Goal: Communication & Community: Answer question/provide support

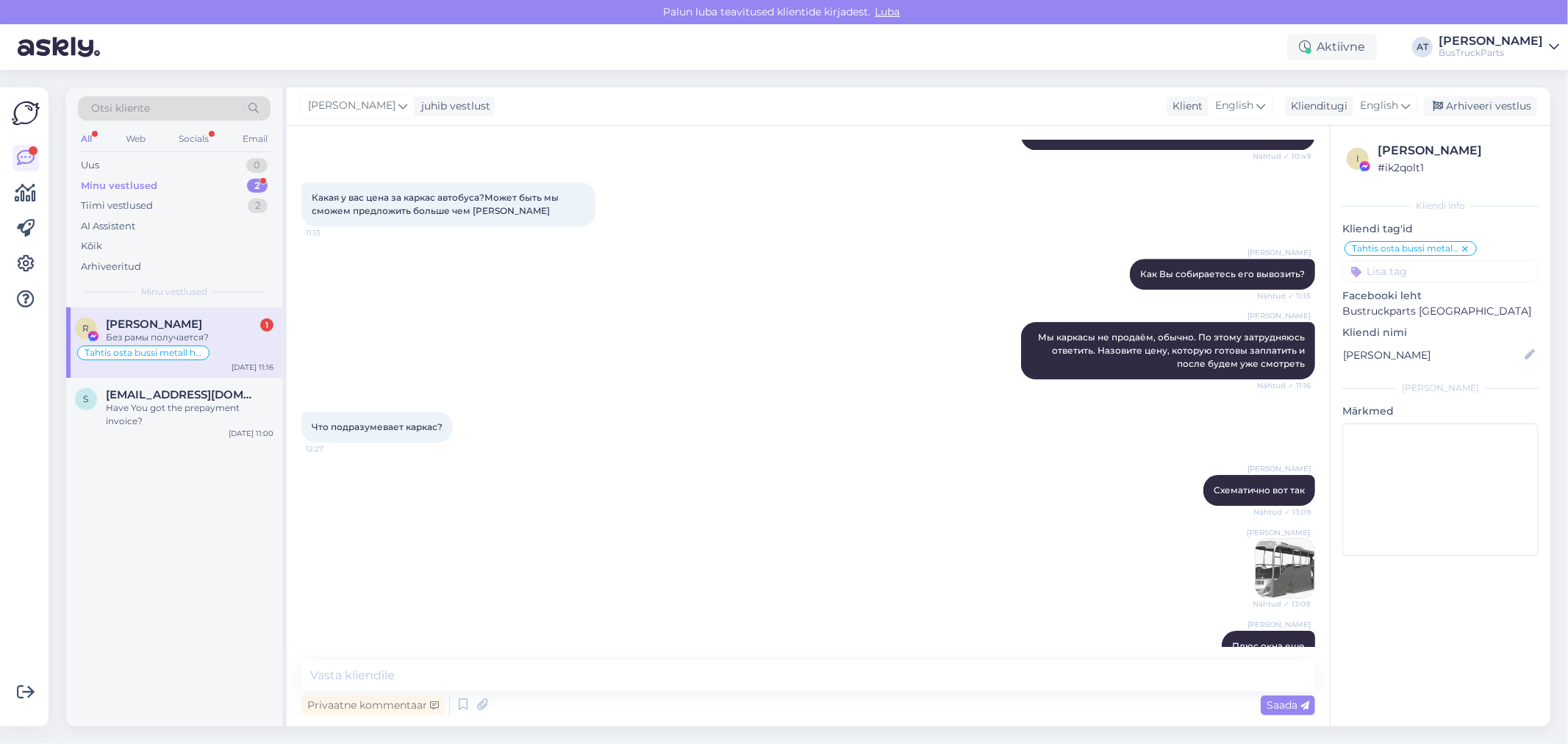
scroll to position [3980, 0]
click at [497, 683] on textarea at bounding box center [807, 676] width 1013 height 31
type textarea "n"
type textarea "нет"
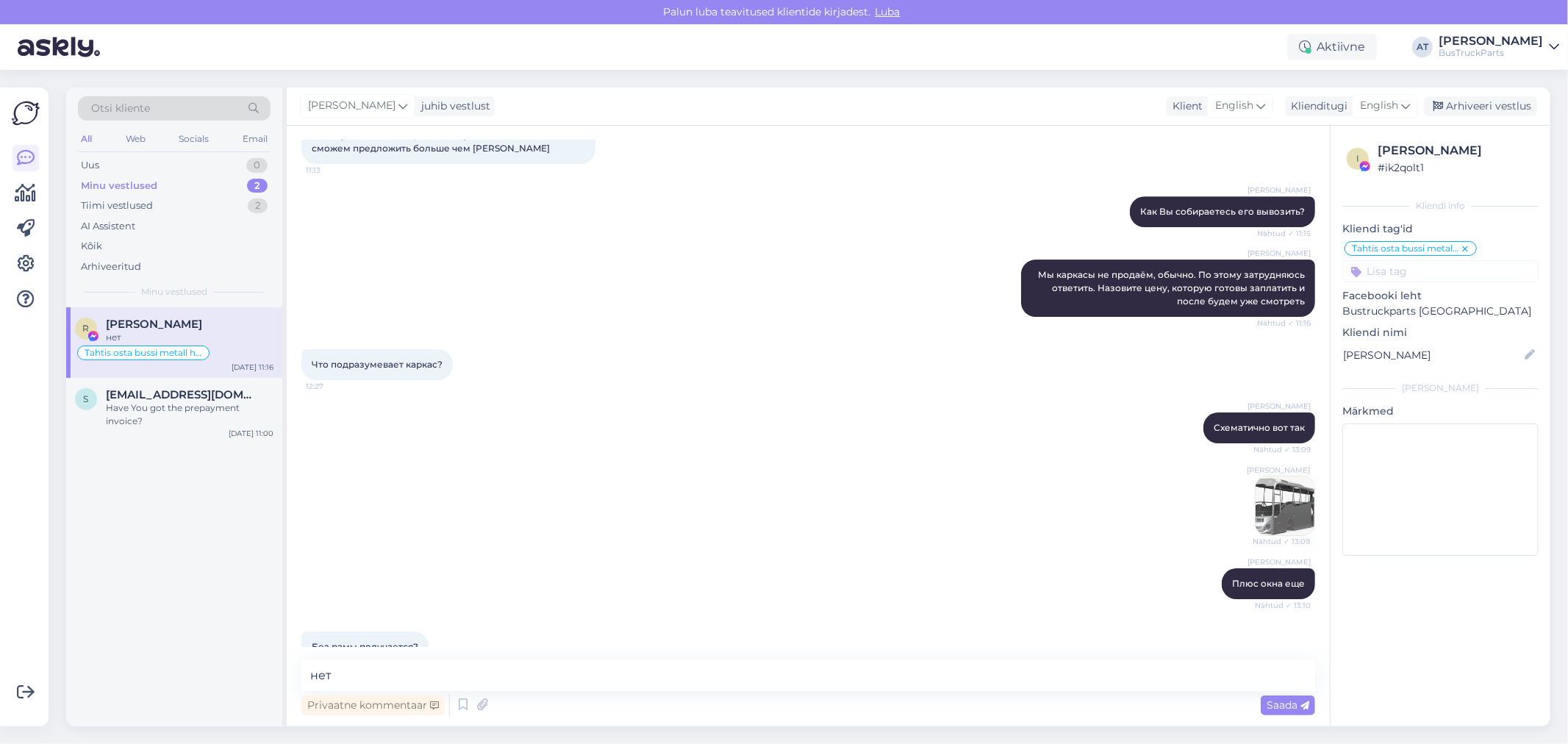
click at [598, 670] on textarea "нет" at bounding box center [807, 676] width 1013 height 31
type textarea "Это дополнительная работа, стоит денег, и столько Вы точно нам за всё не заплат…"
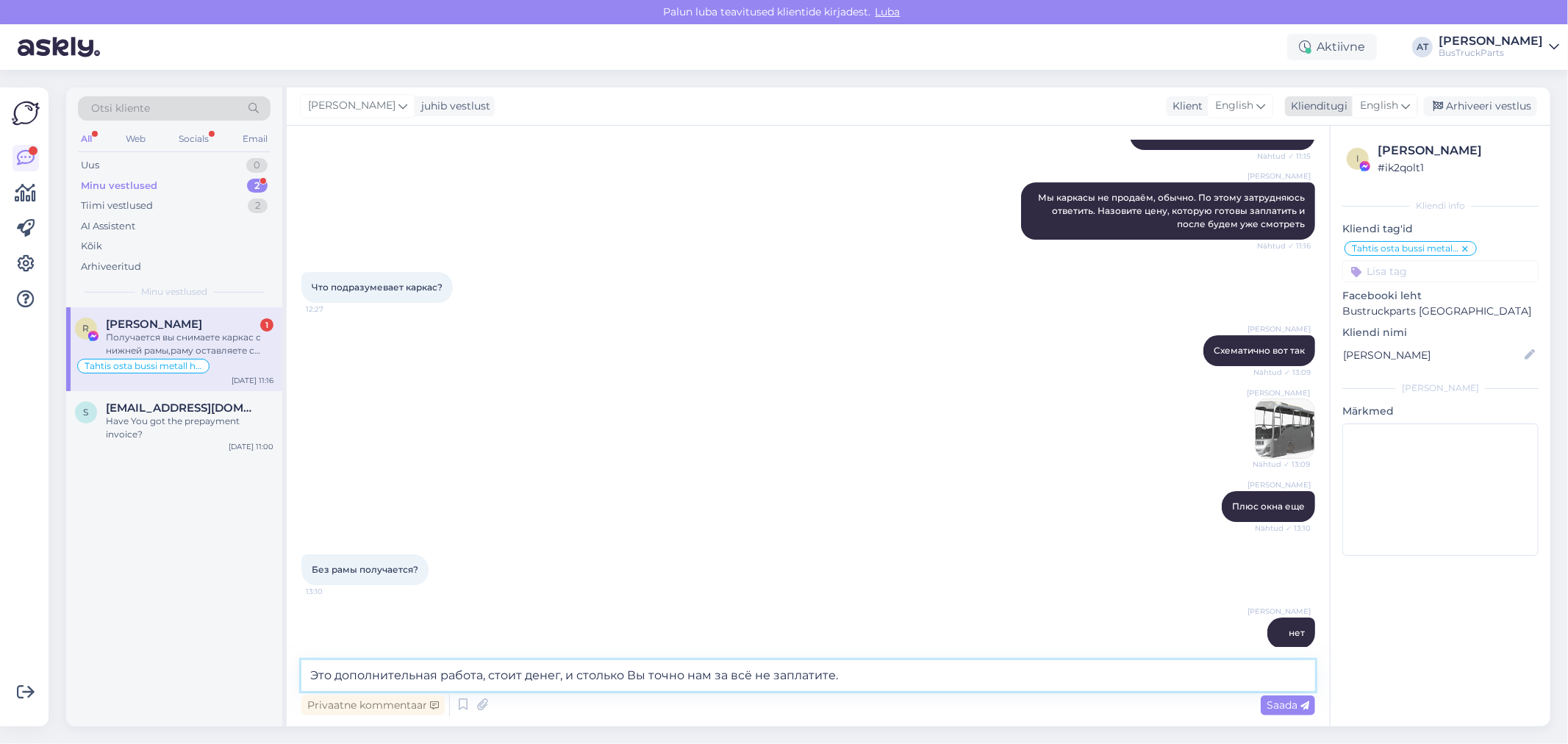
scroll to position [4196, 0]
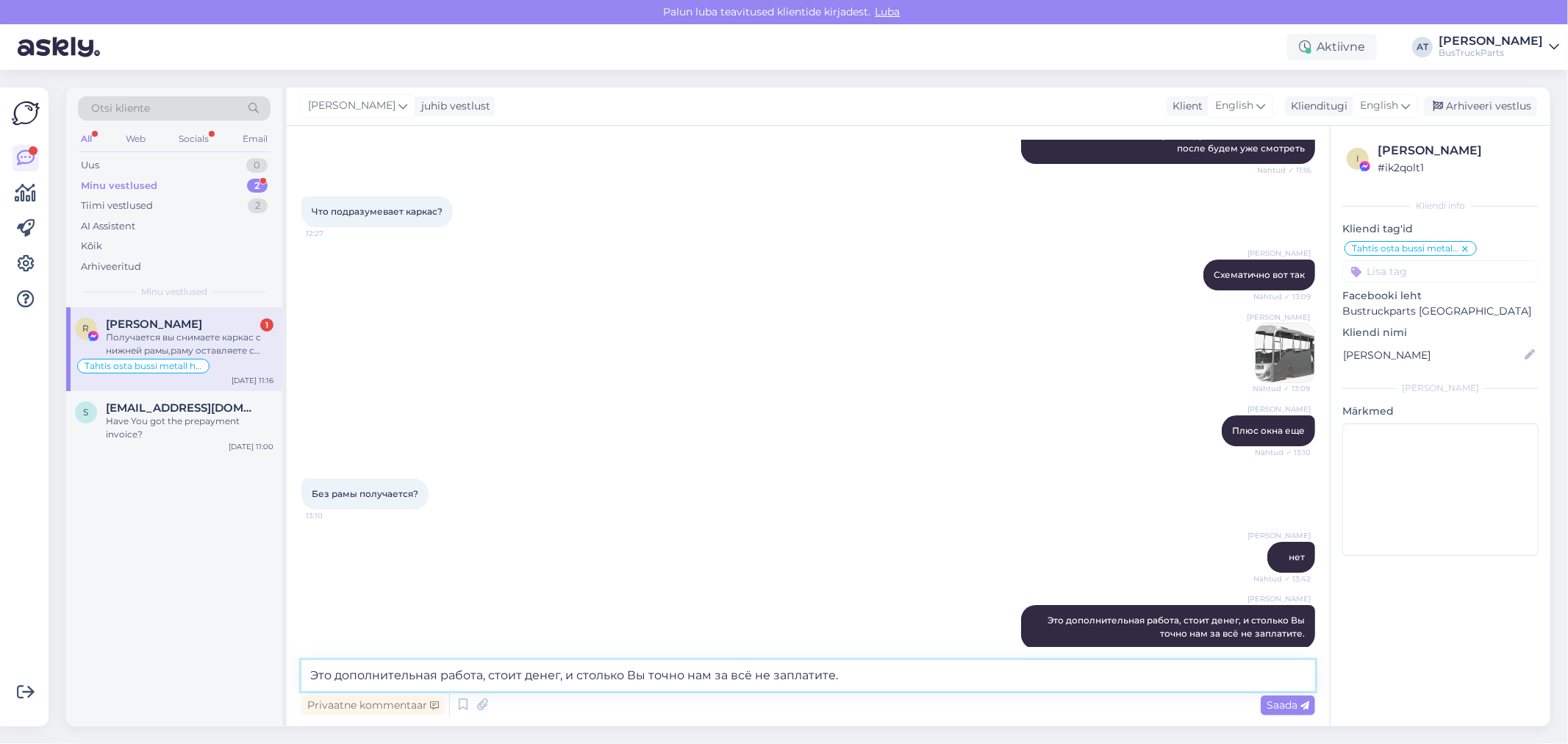
click at [601, 673] on textarea "Это дополнительная работа, стоит денег, и столько Вы точно нам за всё не заплат…" at bounding box center [807, 676] width 1013 height 31
click at [605, 666] on textarea "Это дополнительная работа, стоит денег, и столько Вы точно нам за всё не заплат…" at bounding box center [807, 676] width 1013 height 31
click at [613, 678] on textarea "Это дополнительная работа, стоит денег, и столько Вы точно нам за всё не заплат…" at bounding box center [807, 676] width 1013 height 31
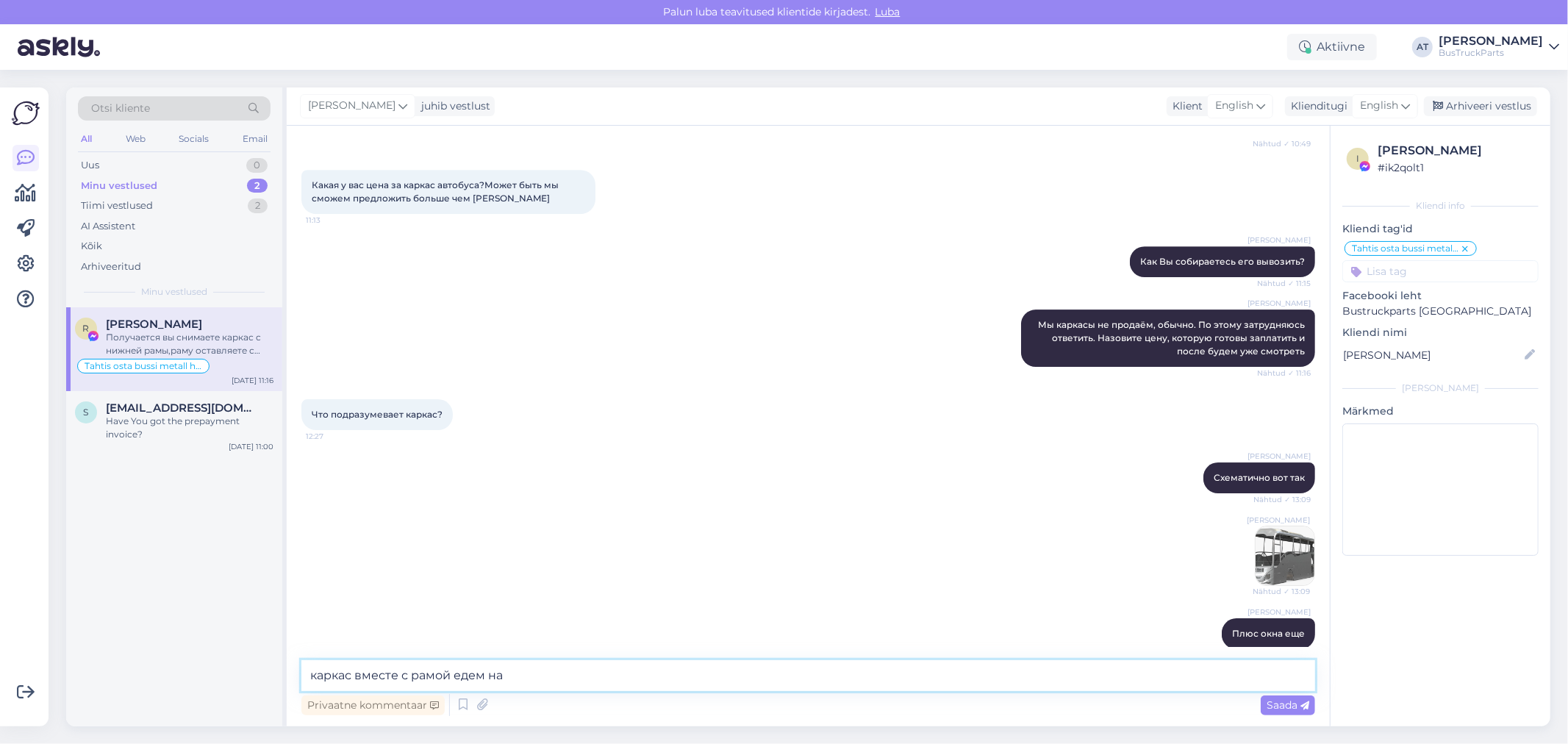
scroll to position [3788, 0]
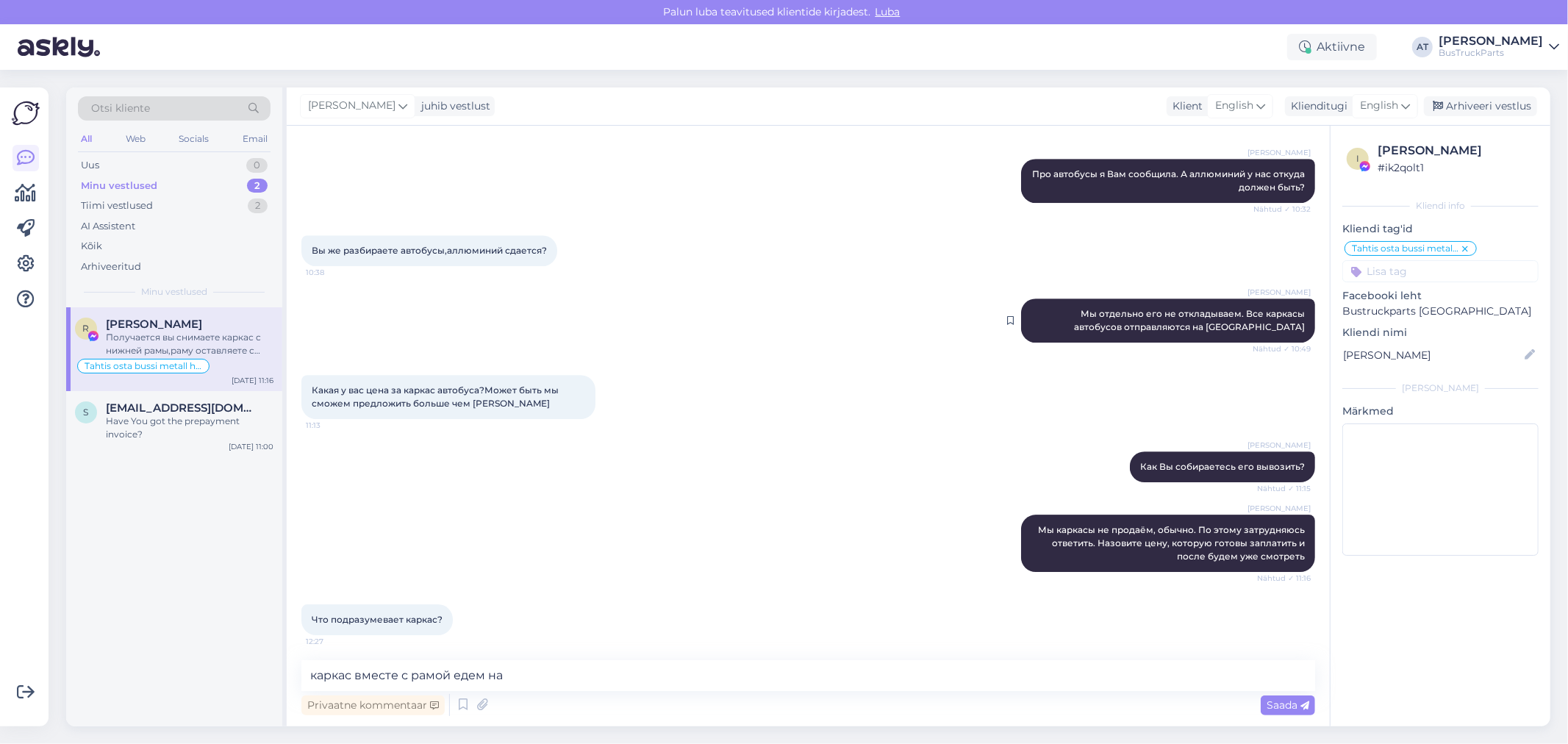
click at [1248, 308] on span "Мы отдельно его не откладываем. Все каркасы автобусов отправляются на [GEOGRAPH…" at bounding box center [1190, 320] width 233 height 24
copy div "Kuusakoski Nähtud ✓ 10:49"
click at [585, 678] on textarea "каркас вместе с рамой едем на" at bounding box center [807, 676] width 1013 height 31
paste textarea "Kuusakoski"
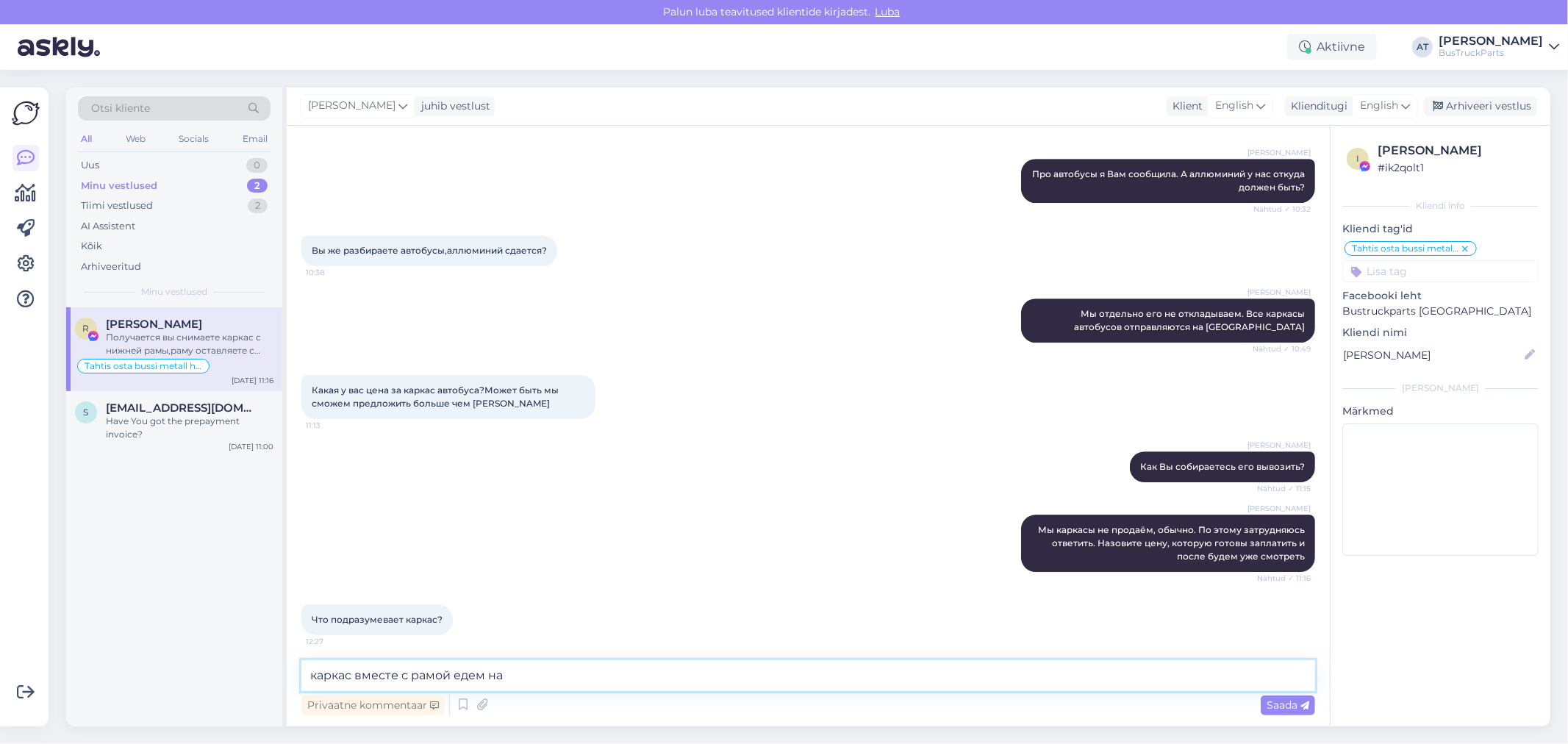
type textarea "каркас вместе с рамой едем на [GEOGRAPHIC_DATA]"
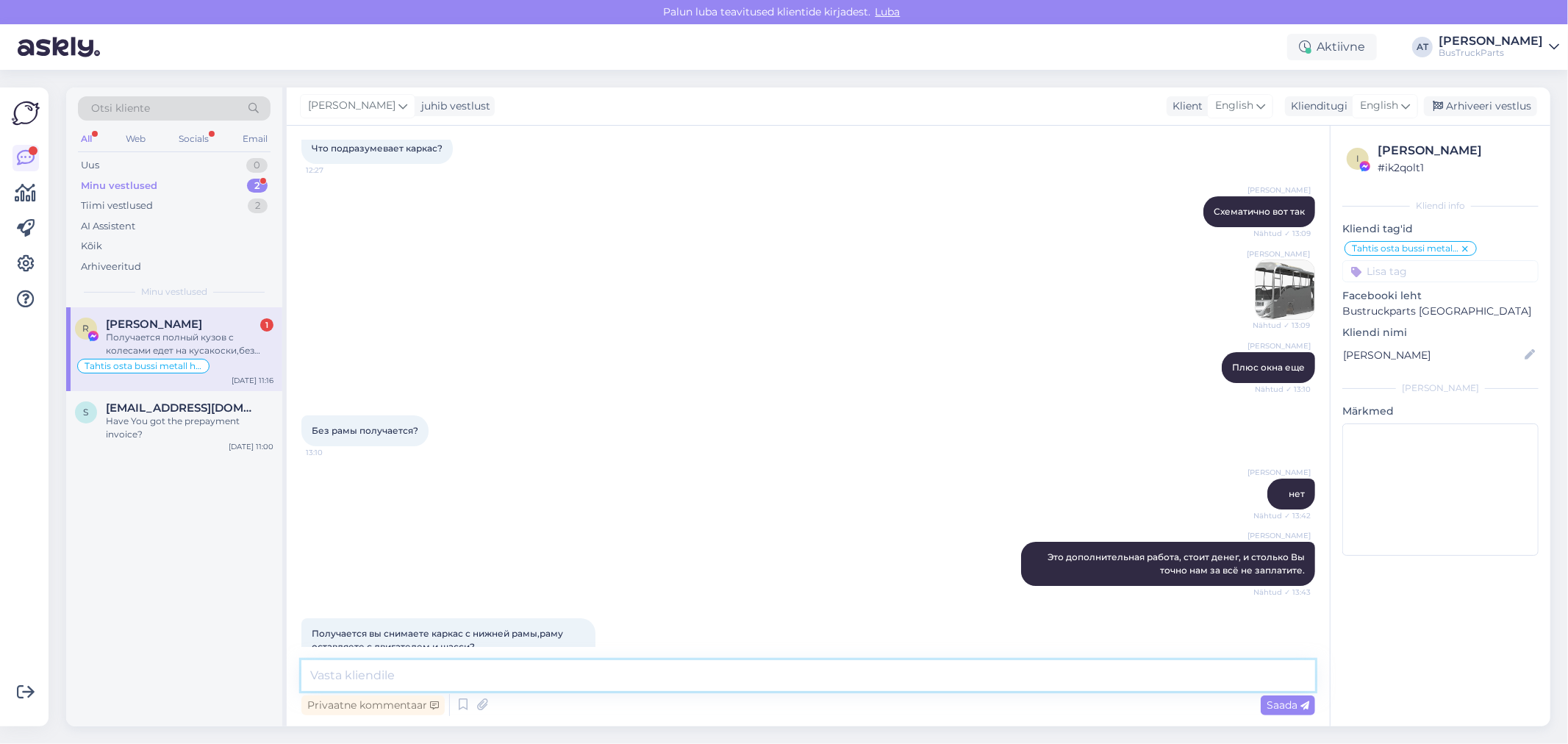
scroll to position [4349, 0]
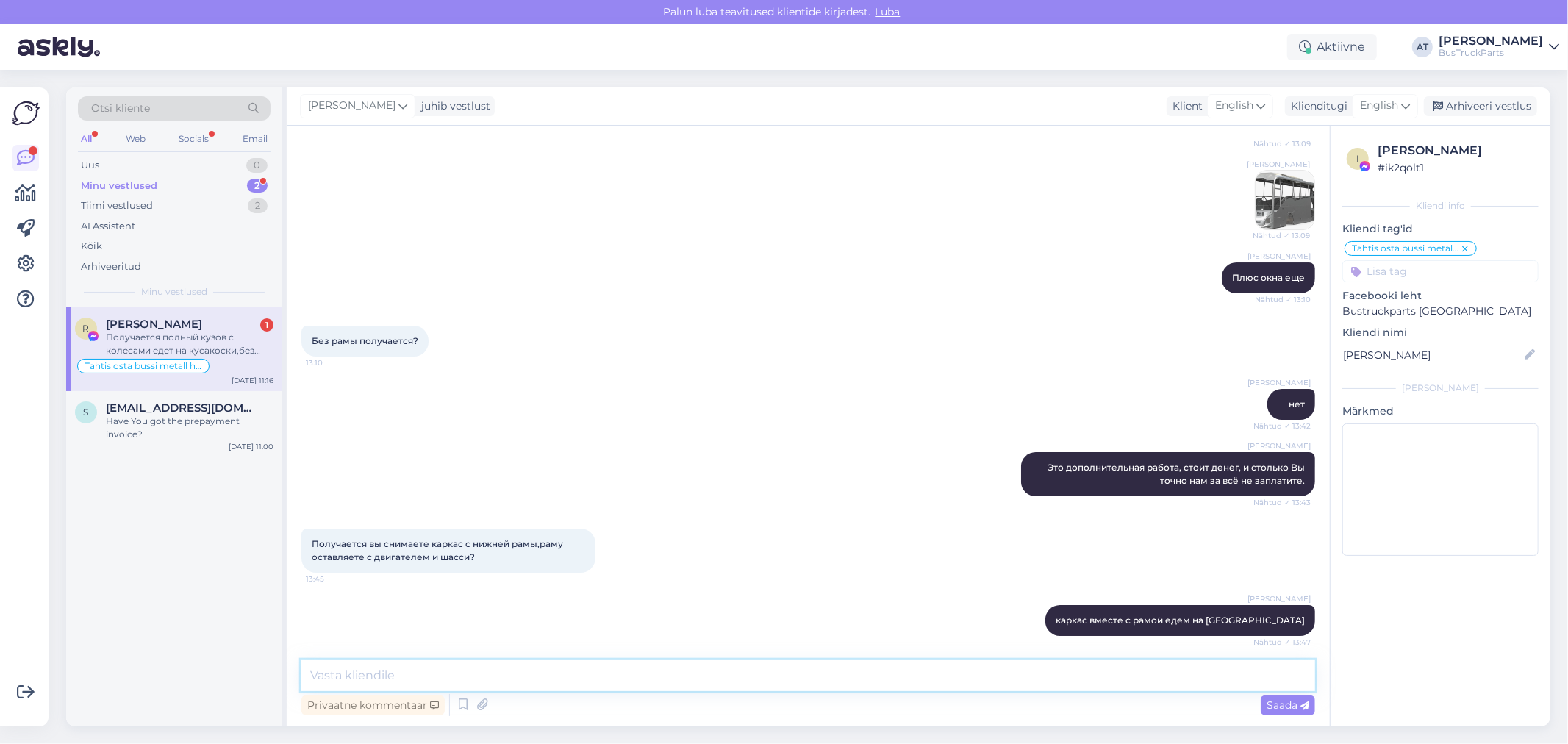
click at [559, 674] on textarea at bounding box center [807, 676] width 1013 height 31
click at [582, 589] on div "[PERSON_NAME] вместе с рамой едем на Kuusakoski Nähtud ✓ 13:47" at bounding box center [807, 621] width 1013 height 64
click at [493, 668] on div "Получается полный кузов с колесами едет на кусакоски,без двигателя и запчастей …" at bounding box center [448, 696] width 294 height 57
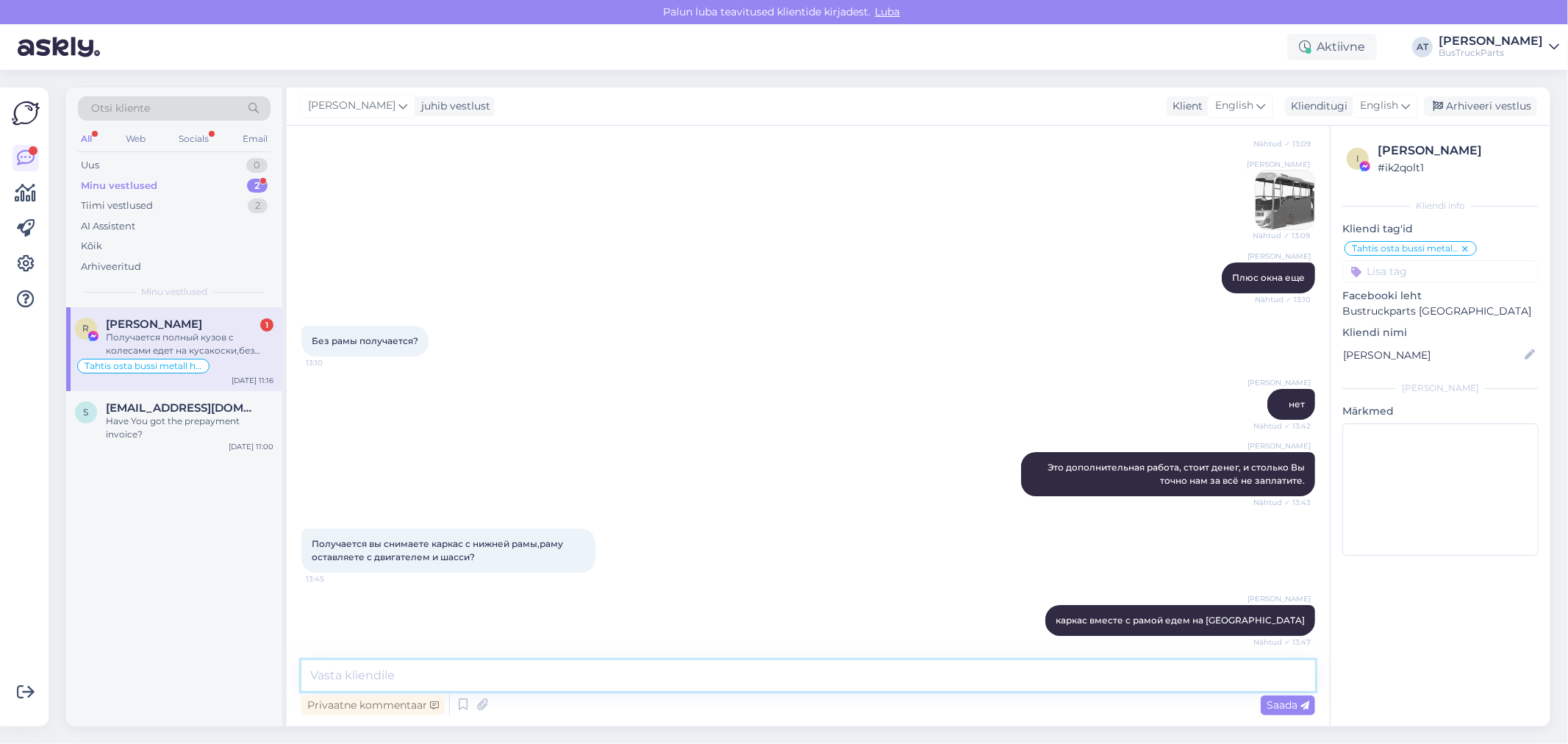
click at [487, 674] on textarea at bounding box center [807, 676] width 1013 height 31
type textarea ","
type textarea "Без колес"
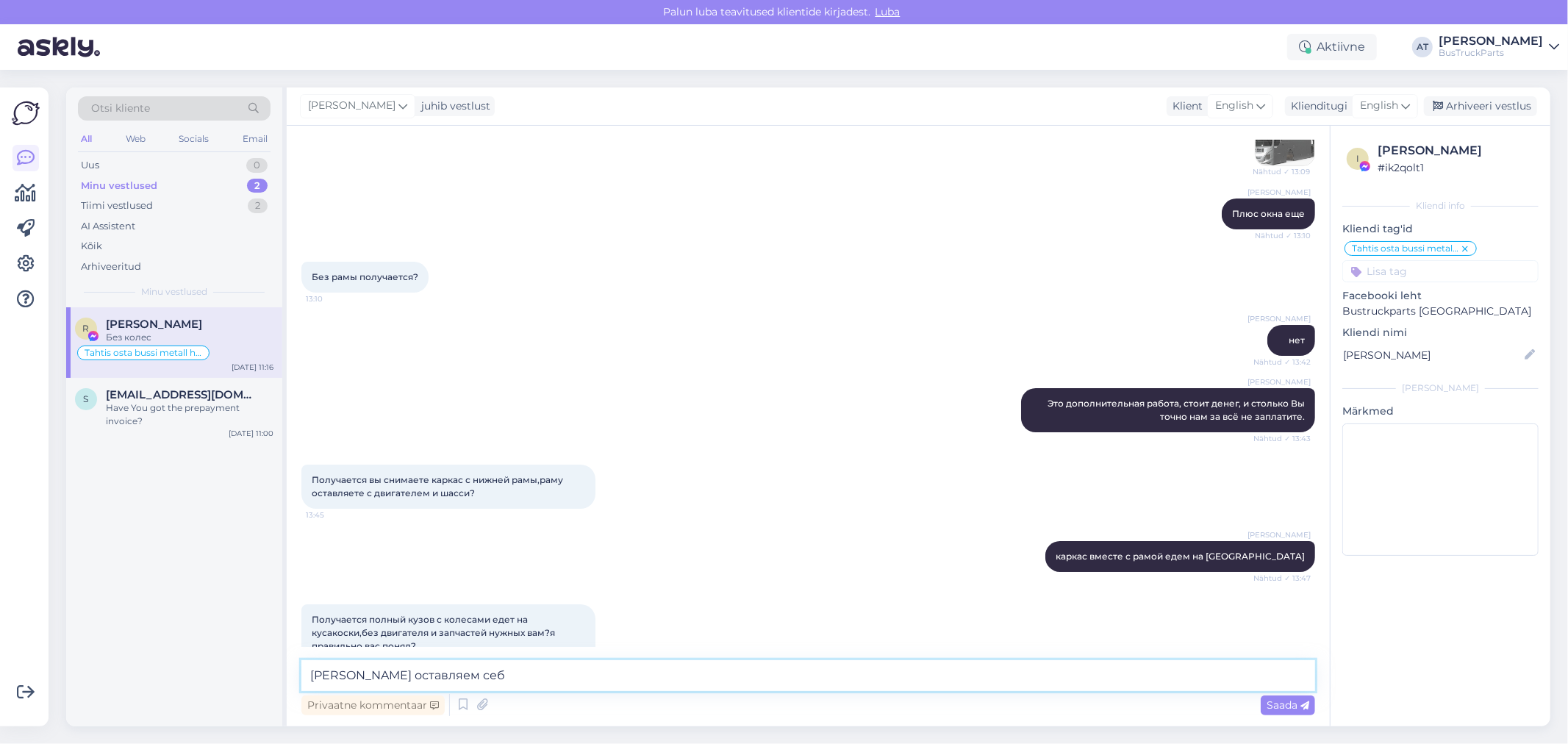
type textarea "[PERSON_NAME] оставляем себе"
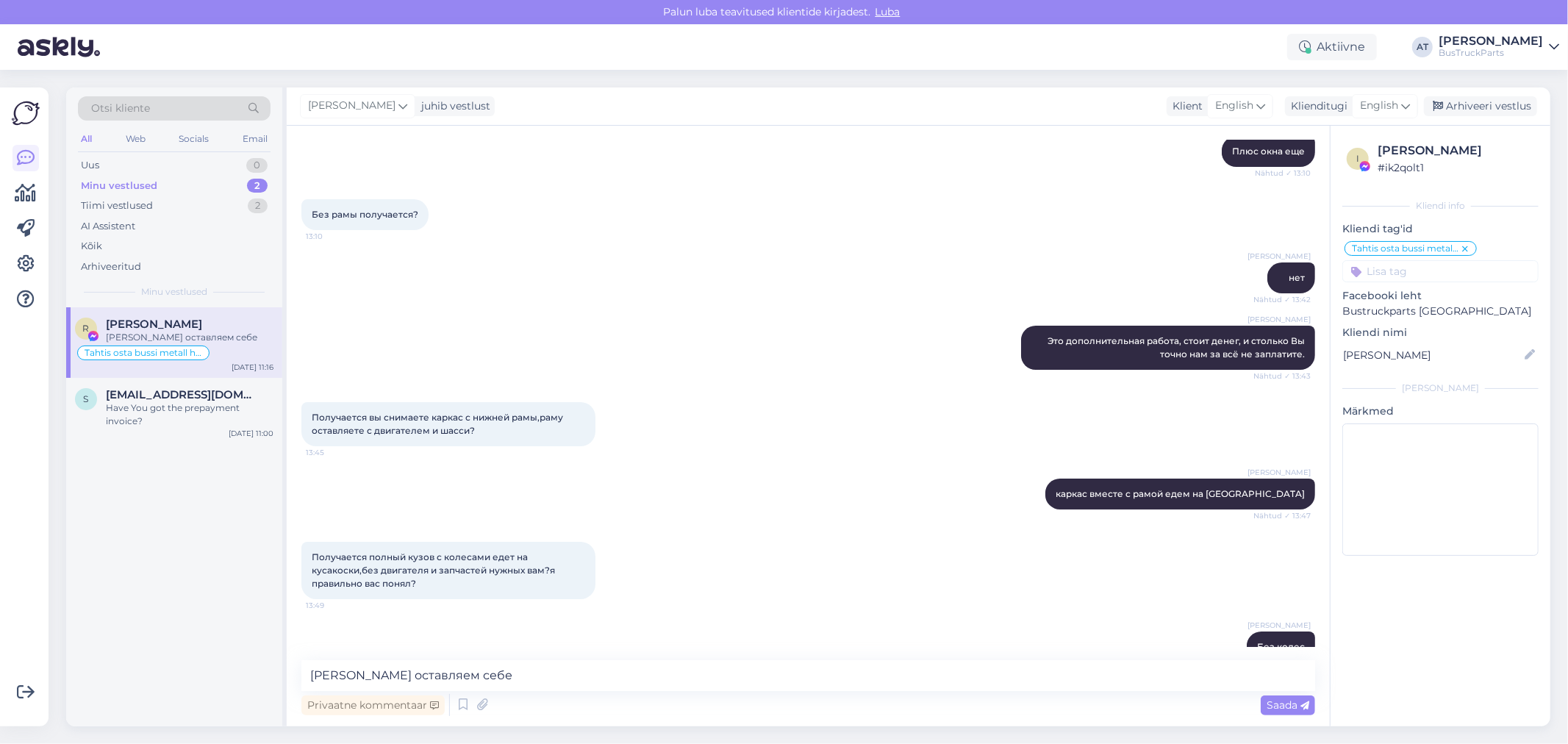
scroll to position [4539, 0]
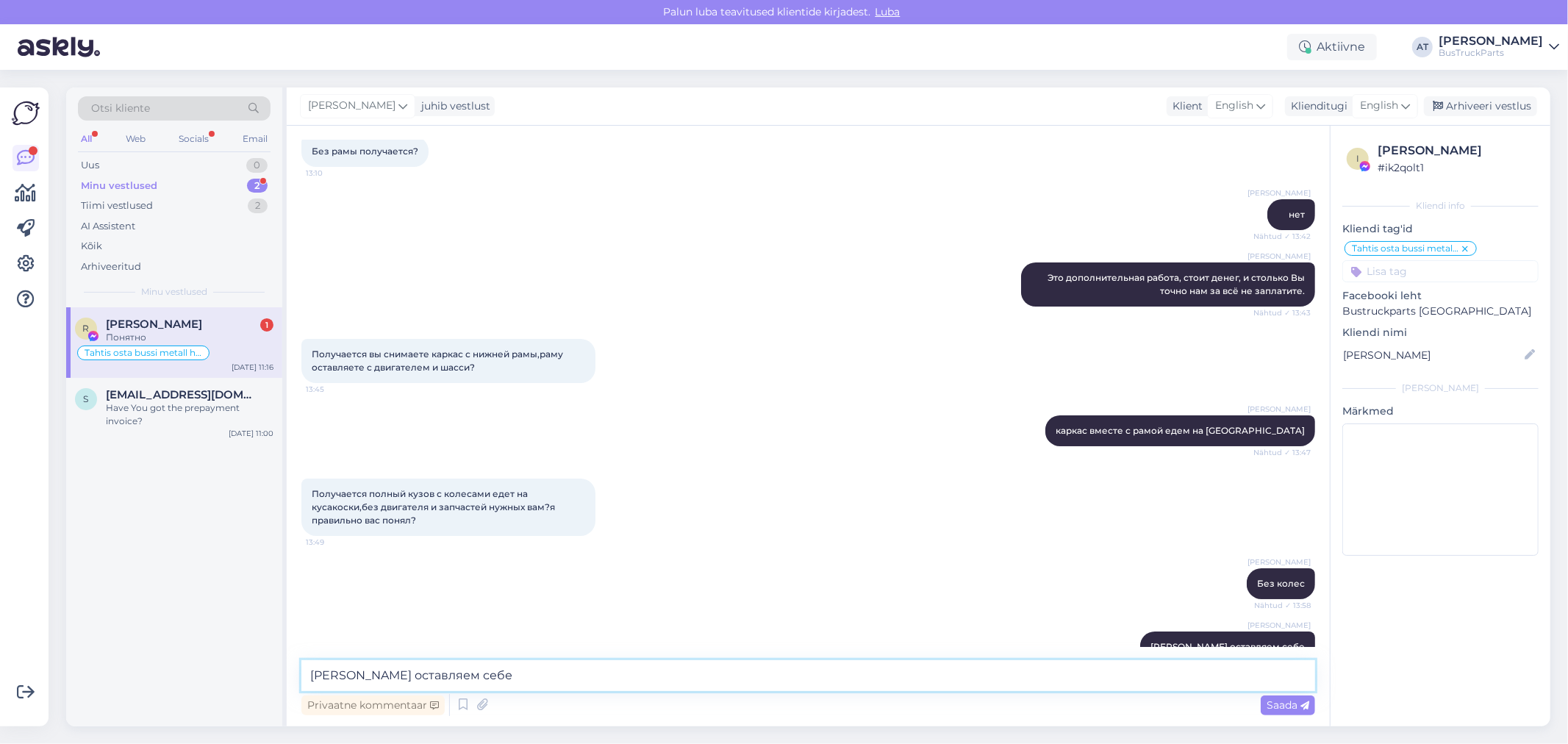
click at [745, 660] on textarea "[PERSON_NAME] оставляем себе" at bounding box center [807, 676] width 1013 height 31
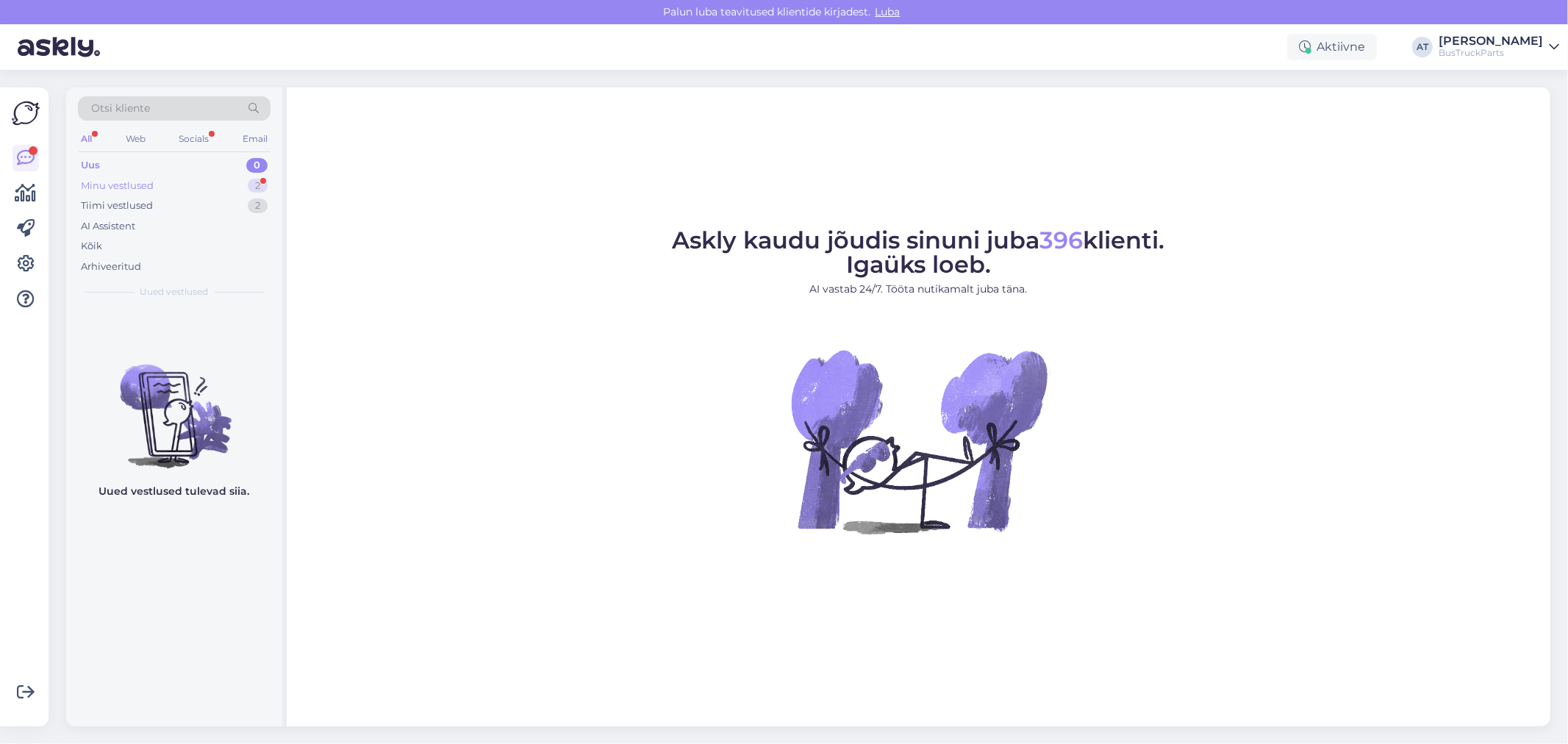
click at [116, 182] on div "Minu vestlused" at bounding box center [117, 186] width 72 height 14
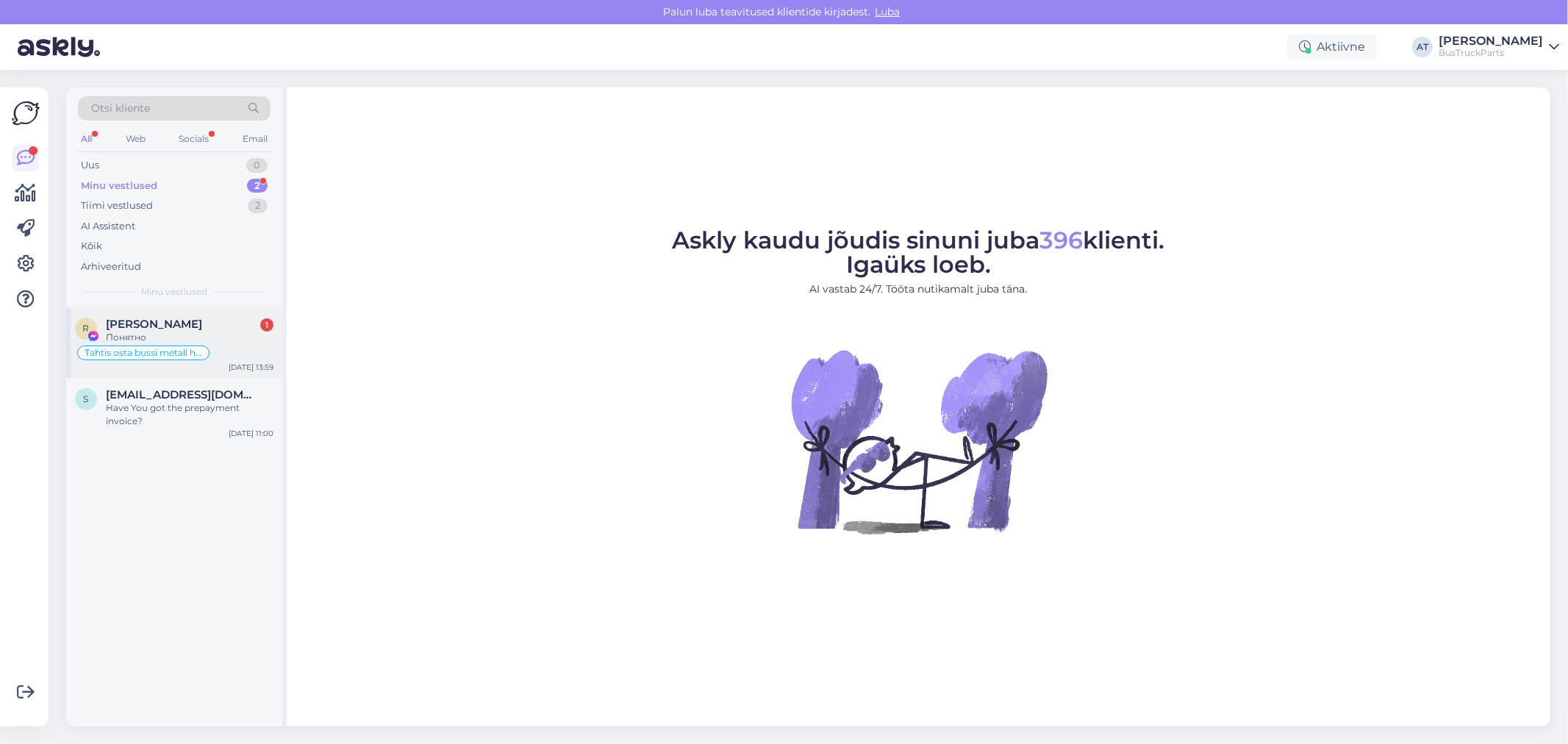
click at [182, 324] on span "[PERSON_NAME]" at bounding box center [155, 324] width 97 height 13
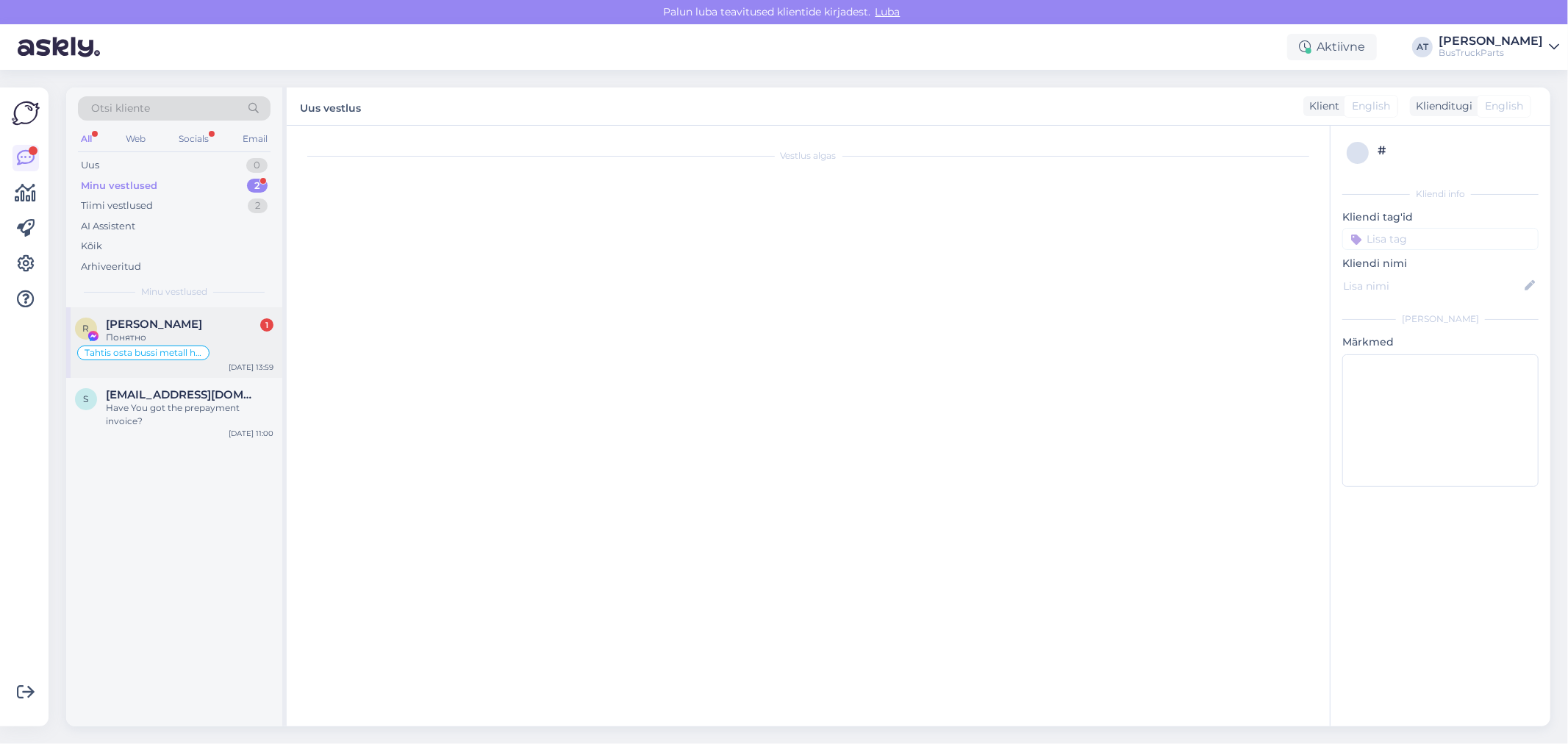
scroll to position [4539, 0]
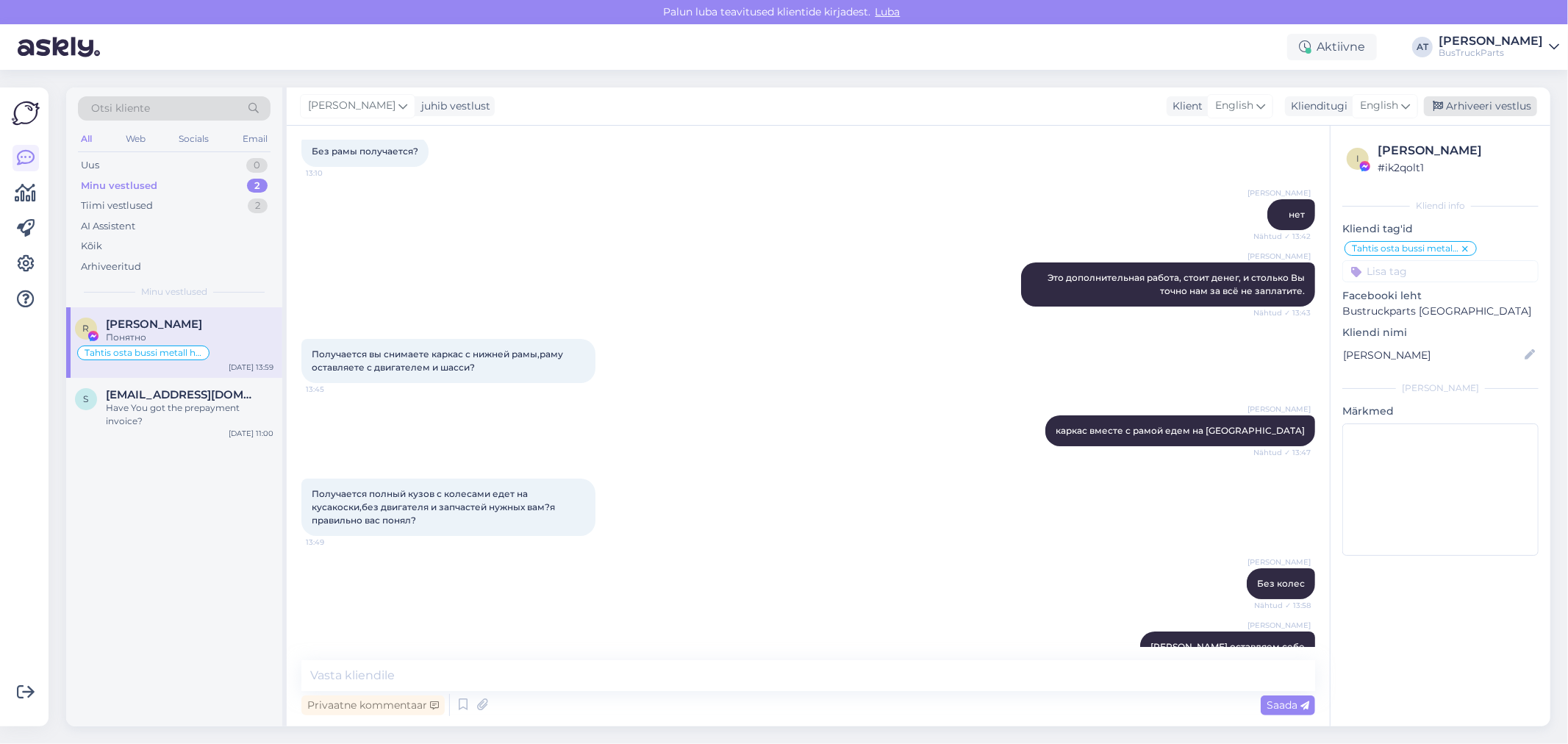
click at [1457, 105] on div "Arhiveeri vestlus" at bounding box center [1480, 106] width 113 height 20
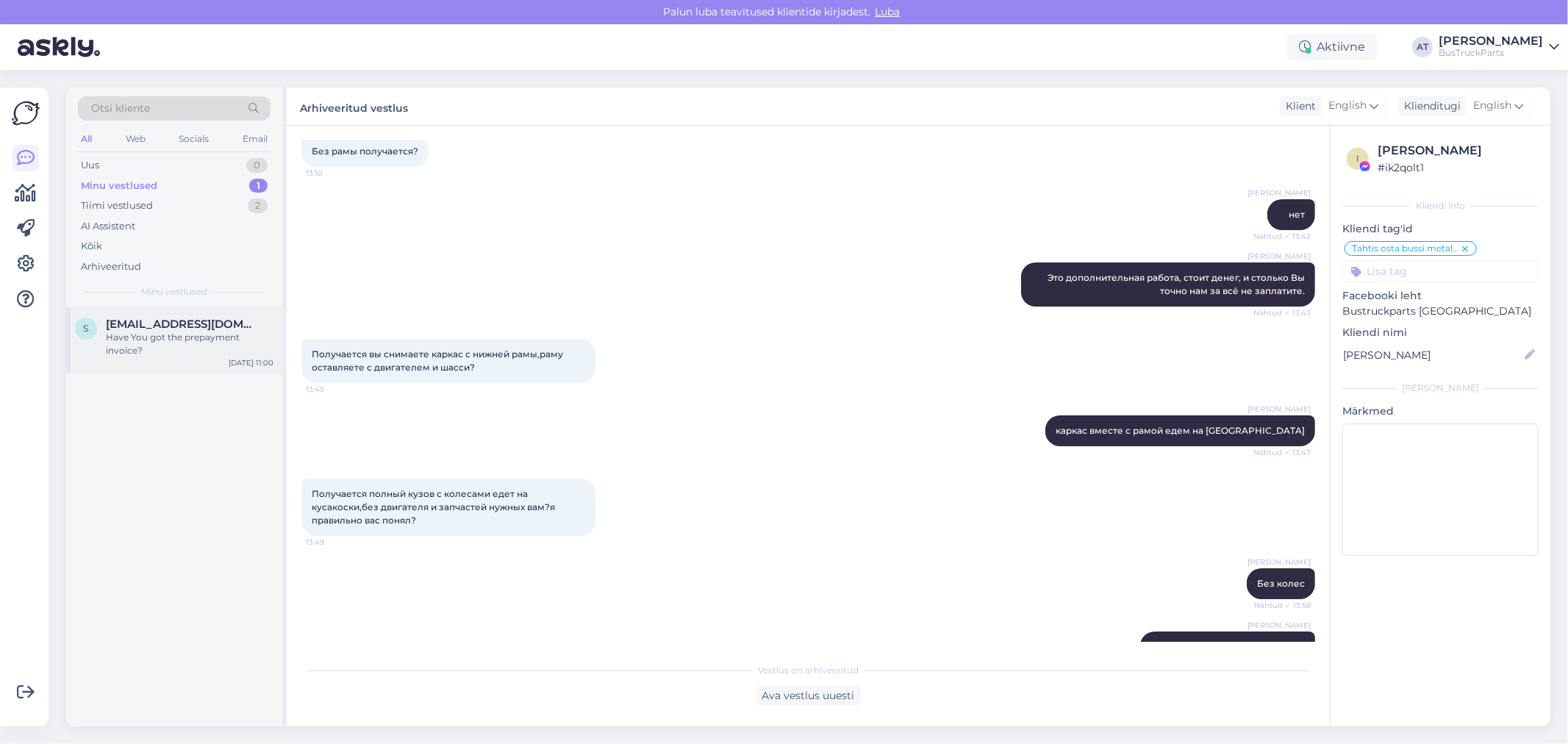
click at [193, 346] on div "Have You got the prepayment invoice?" at bounding box center [190, 344] width 167 height 27
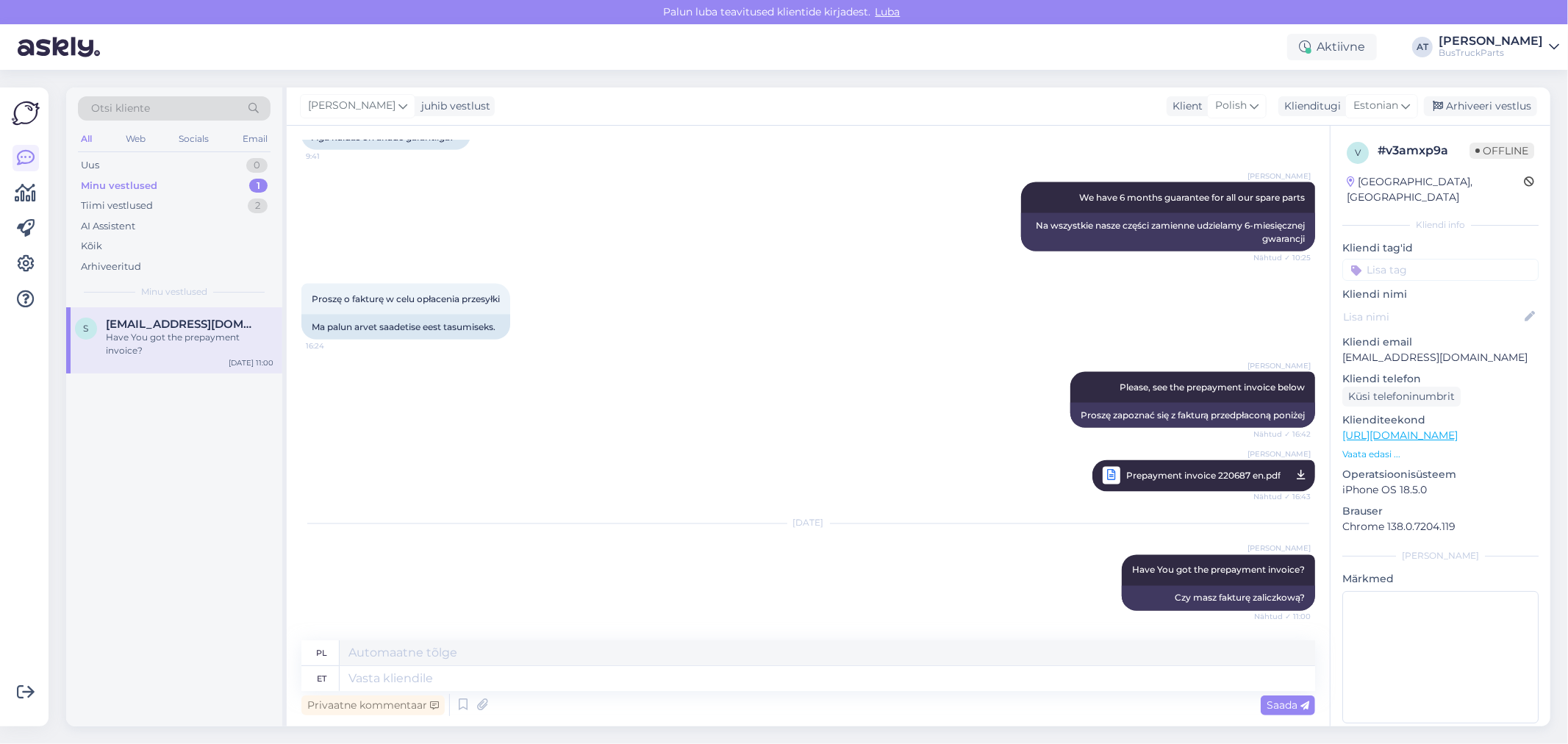
scroll to position [2034, 0]
click at [464, 688] on textarea at bounding box center [827, 678] width 976 height 25
type textarea "Hello."
type textarea "Cześć."
type textarea "Hello. Coulkd"
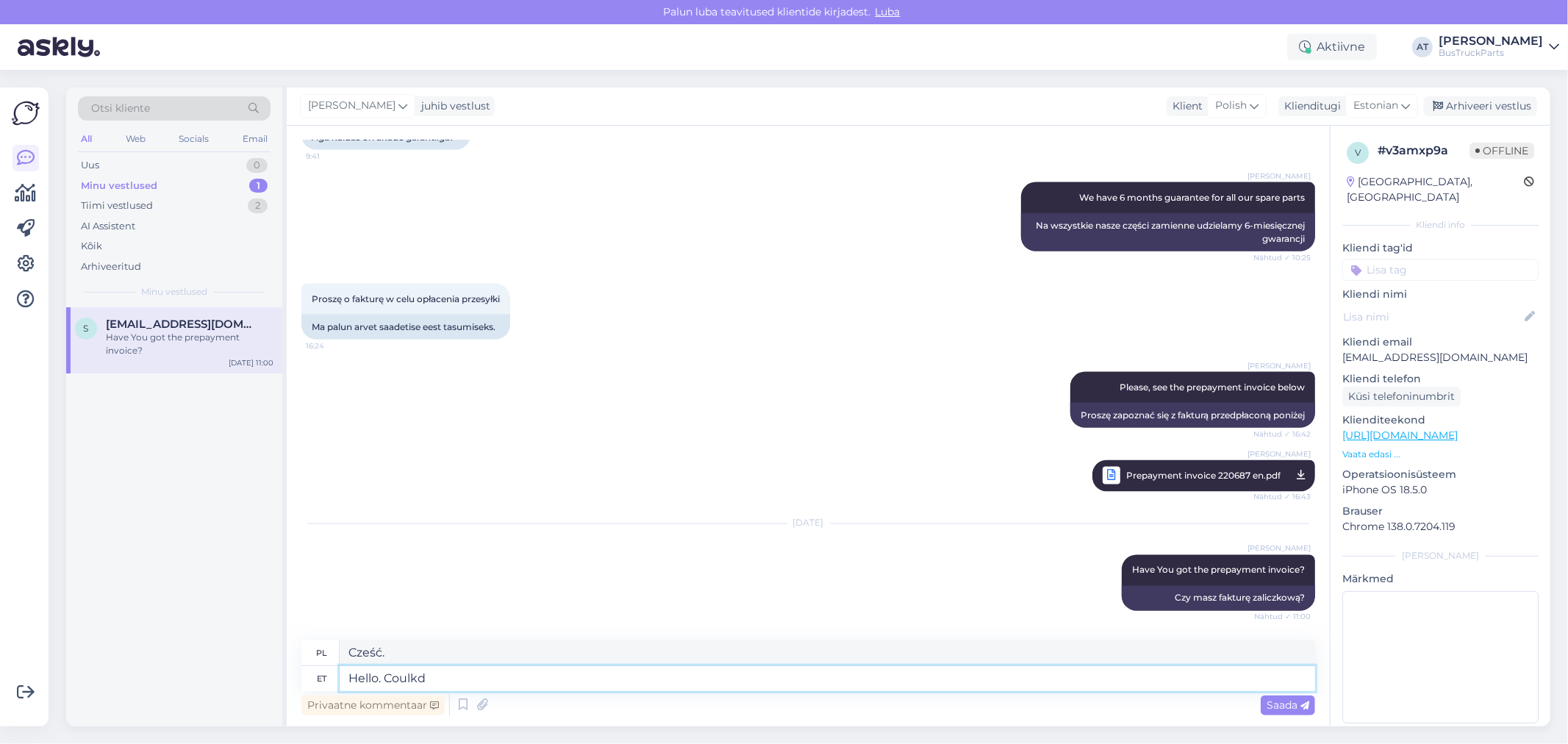
type textarea "Cześć. Mogłem"
type textarea "Hello. Coul"
type textarea "Cześć."
type textarea "Hello. Coull You"
type textarea "Cześć. [GEOGRAPHIC_DATA]"
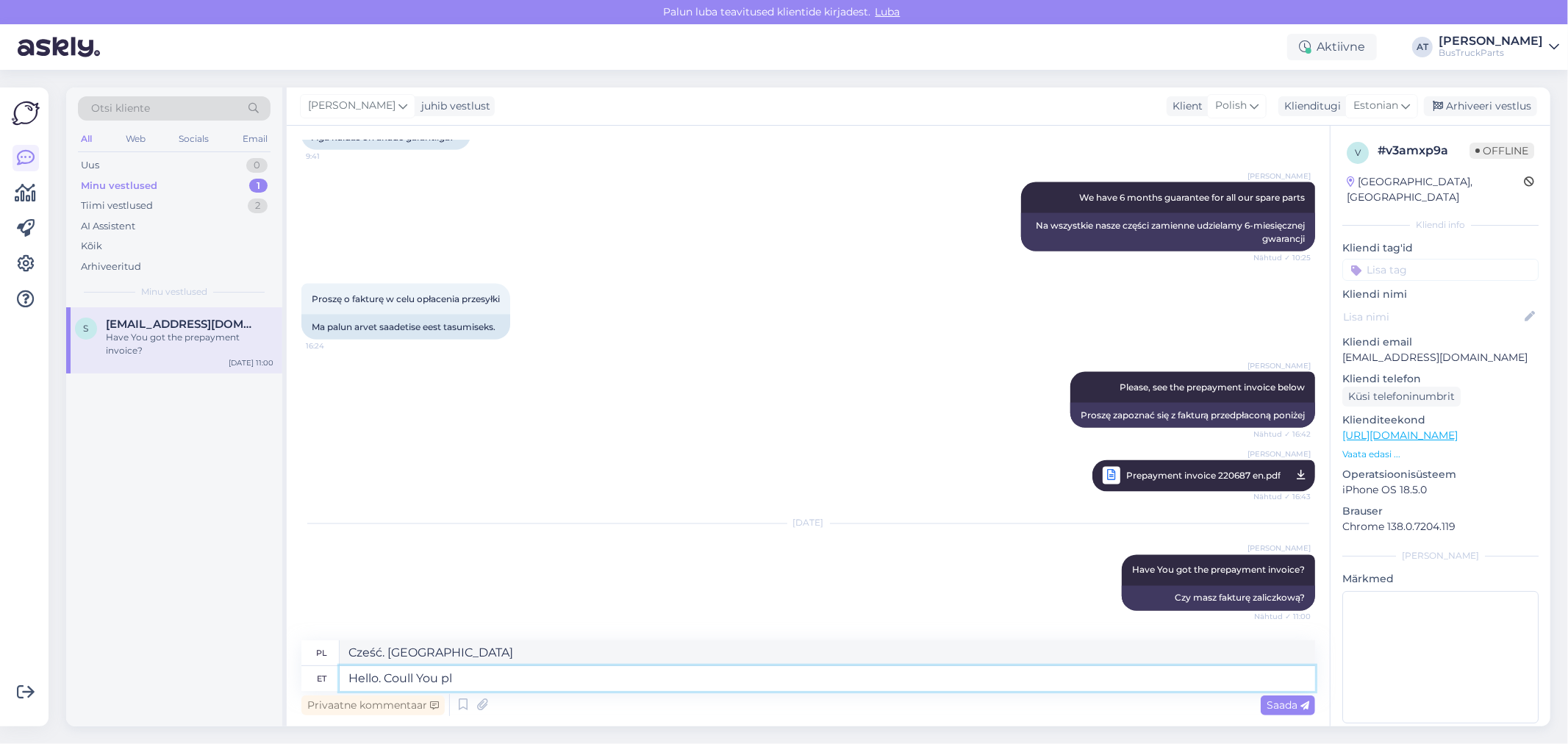
type textarea "Hello. Coull You ple"
type textarea "Cześć. Czy możesz?"
type textarea "Hello. [PERSON_NAME] You please inform me"
type textarea "Witam. Czy mógłby Pan poinformować?"
type textarea "Hello. [PERSON_NAME] You please inform me i"
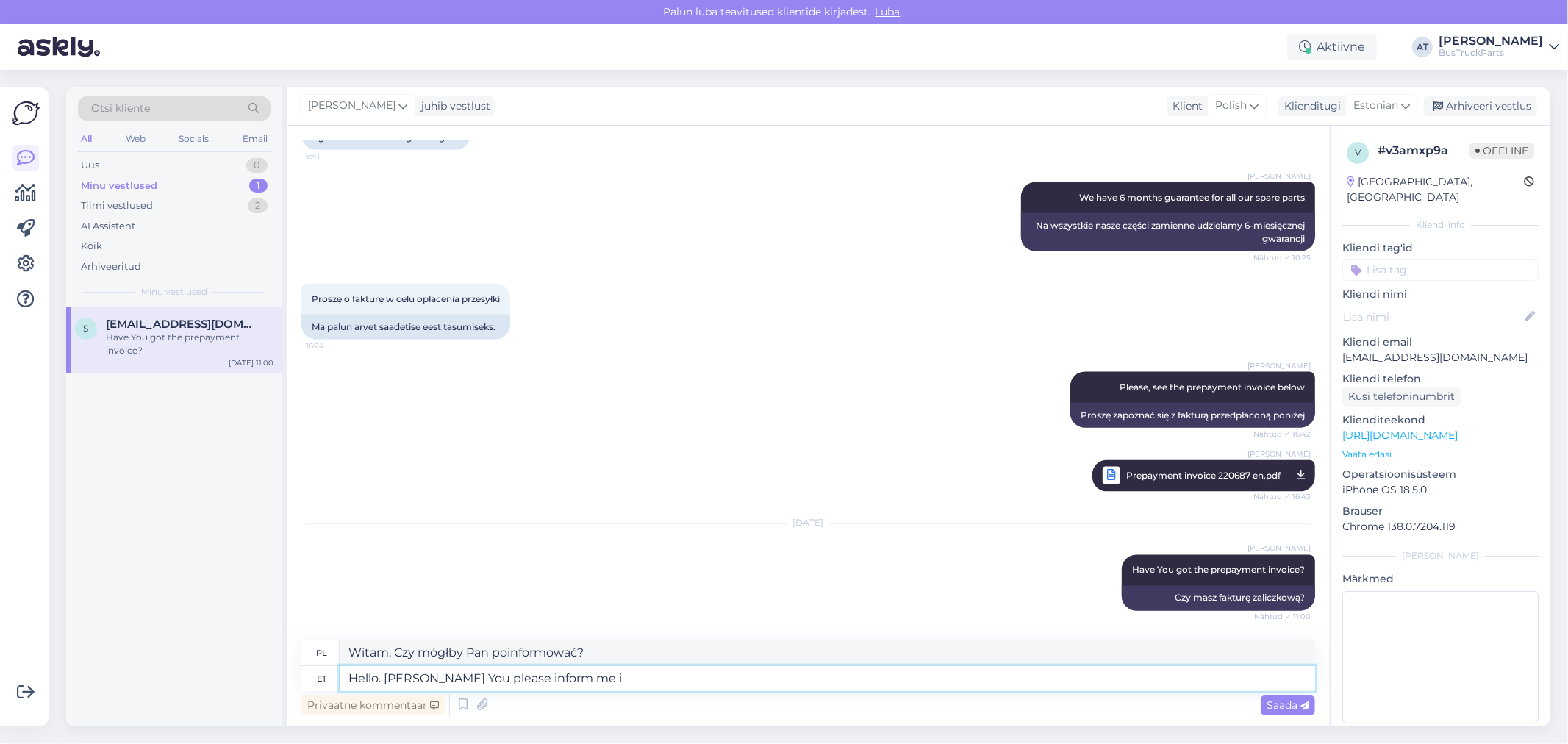
type textarea "Cześć. Czy mógłbyś mnie poinformować?"
type textarea "Hello. [PERSON_NAME] You please inform me if Y"
type textarea "Witam. Czy mógłby Pan mnie poinformować, czy"
type textarea "Hello. Coull You please inform me if You a"
type textarea "Cześć. Czy mógłbyś mi powiedzieć, czy…"
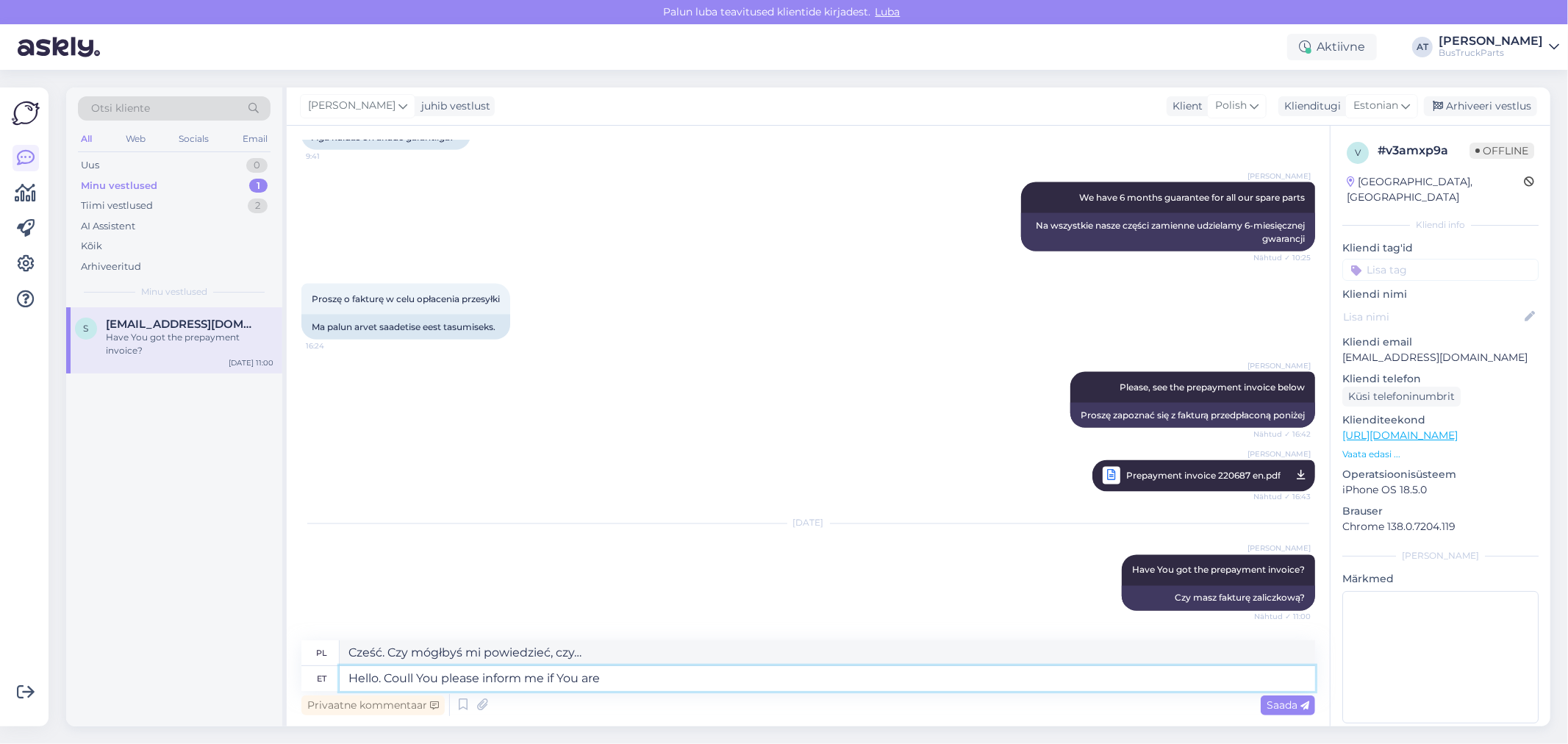
type textarea "Hello. Coull You please inform me if You are a"
type textarea "Cześć. Czy mógłbyś mi powiedzieć, czy jesteś"
type textarea "Hello. Coull You please inform me if You are still i"
type textarea "Cześć. Czy mógłbyś mnie poinformować, czy [DATE] jesteś?"
type textarea "Hello. [PERSON_NAME] You please inform me if You are still interested in"
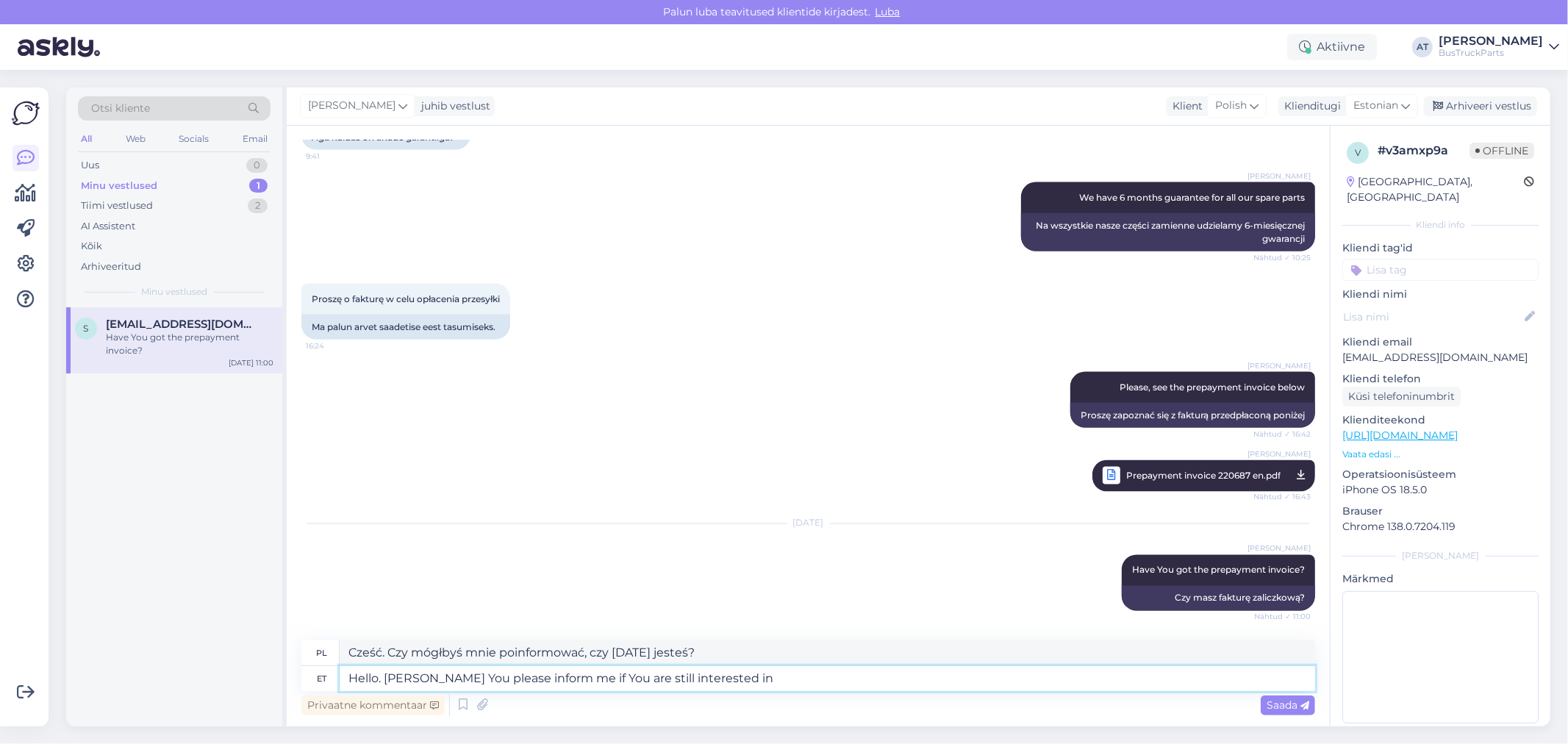
type textarea "Cześć. Czy mógłbyś mnie poinformować, czy [DATE] jesteś zainteresowany?"
type textarea "Hello. [PERSON_NAME] You please inform me if You are still interested in batter…"
type textarea "Witam. Czy [DATE] jesteś zainteresowany bateriami? Proszę o informację."
click at [745, 678] on textarea "Hello. [PERSON_NAME] You please inform me if You are still interested in batter…" at bounding box center [827, 678] width 976 height 25
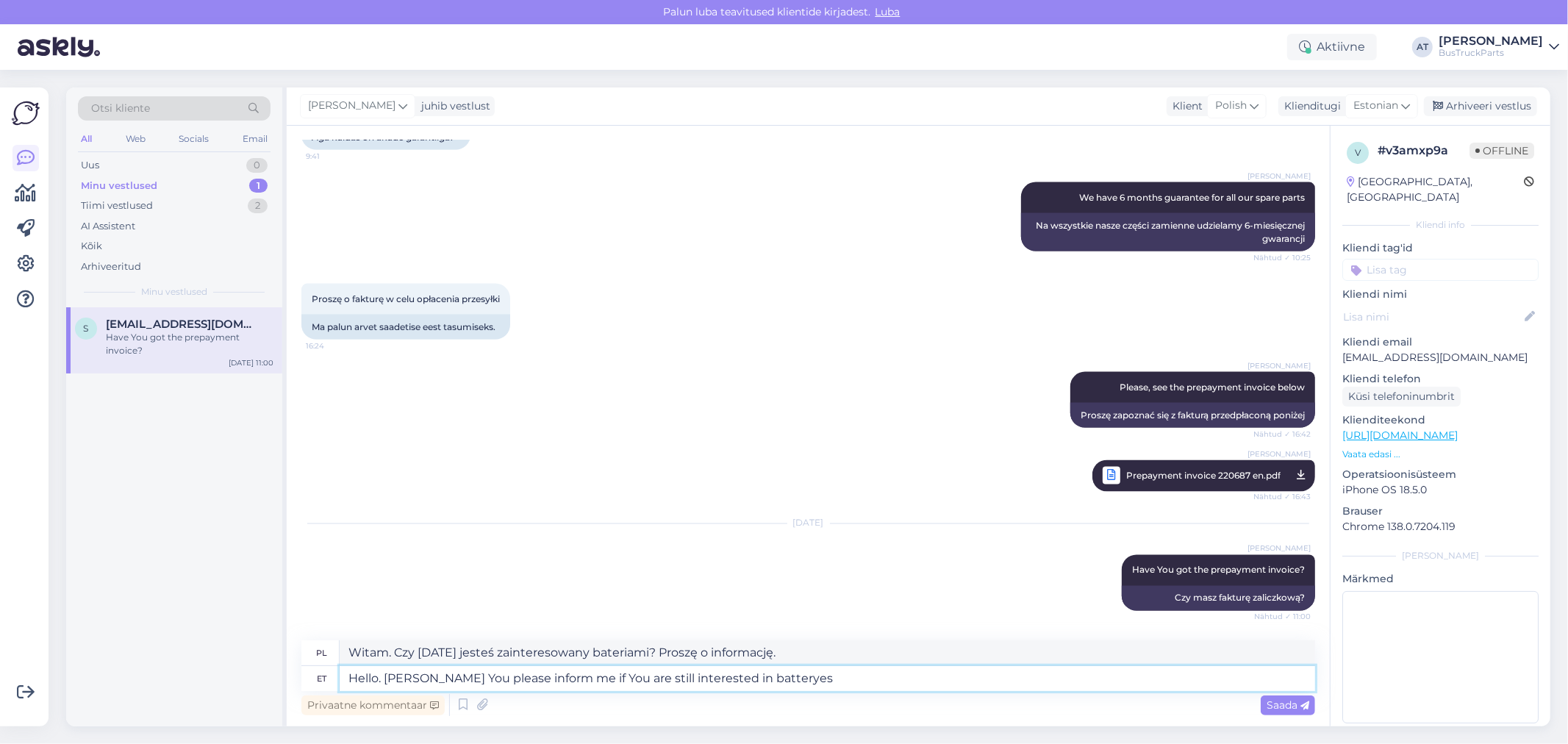
click at [718, 680] on textarea "Hello. [PERSON_NAME] You please inform me if You are still interested in batter…" at bounding box center [827, 678] width 976 height 25
paste textarea "i"
type textarea "Hello. [PERSON_NAME] You please inform me if You are still interested in batter…"
type textarea "Cześć. Czy mógłby Pan mnie poinformować, czy [DATE] są Państwo zainteresowani b…"
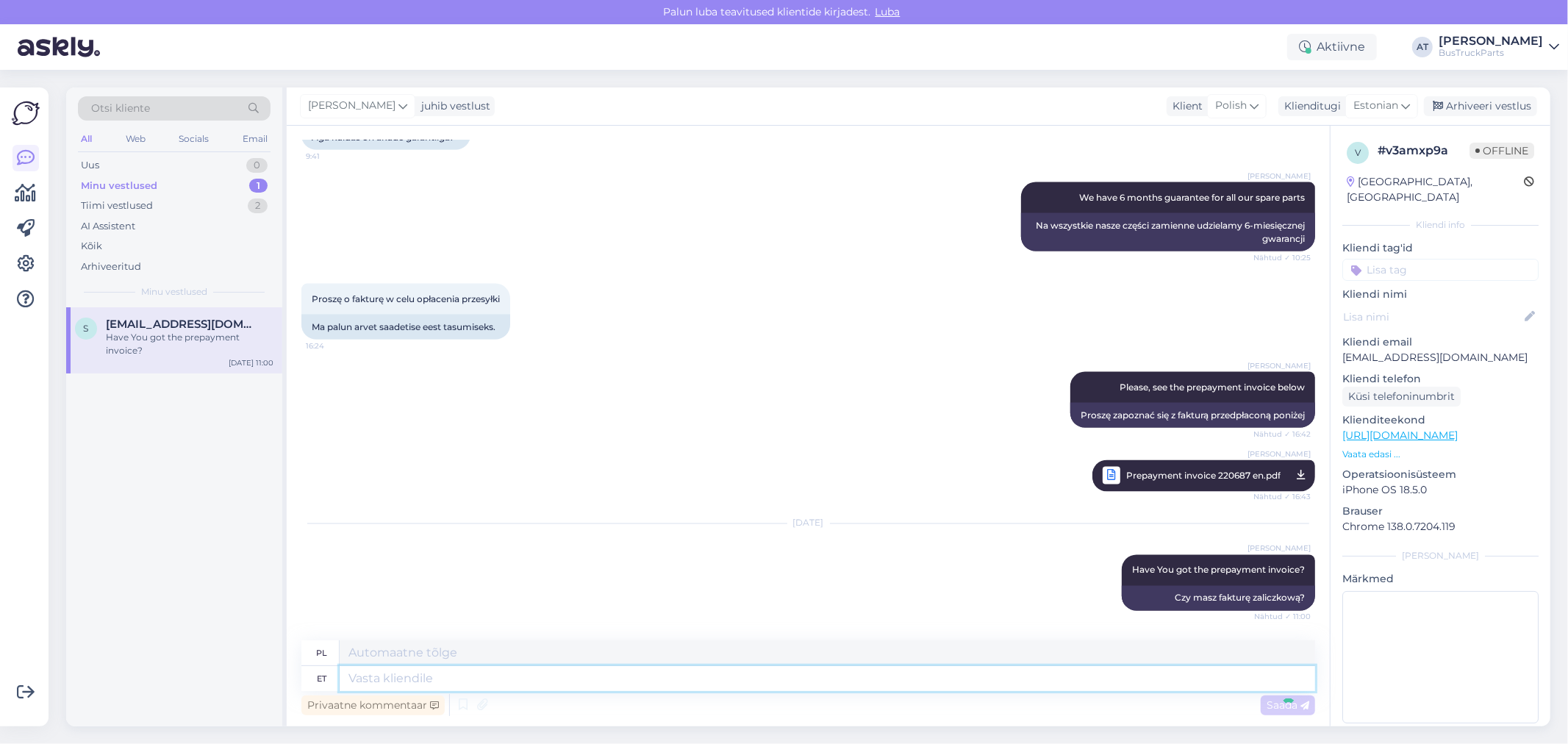
scroll to position [2180, 0]
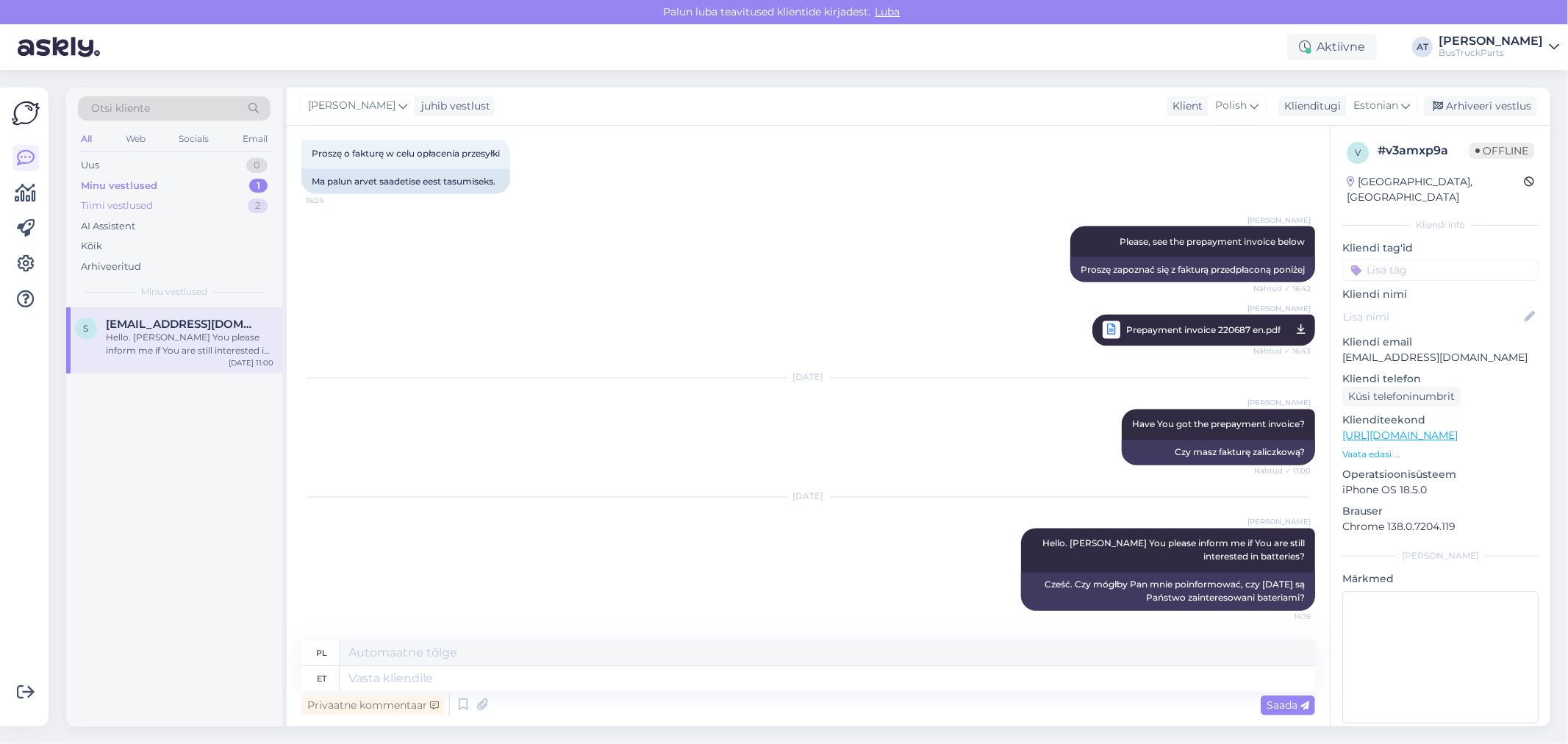
click at [140, 199] on div "Tiimi vestlused" at bounding box center [117, 206] width 72 height 14
click at [173, 341] on div "on sama" at bounding box center [190, 337] width 167 height 13
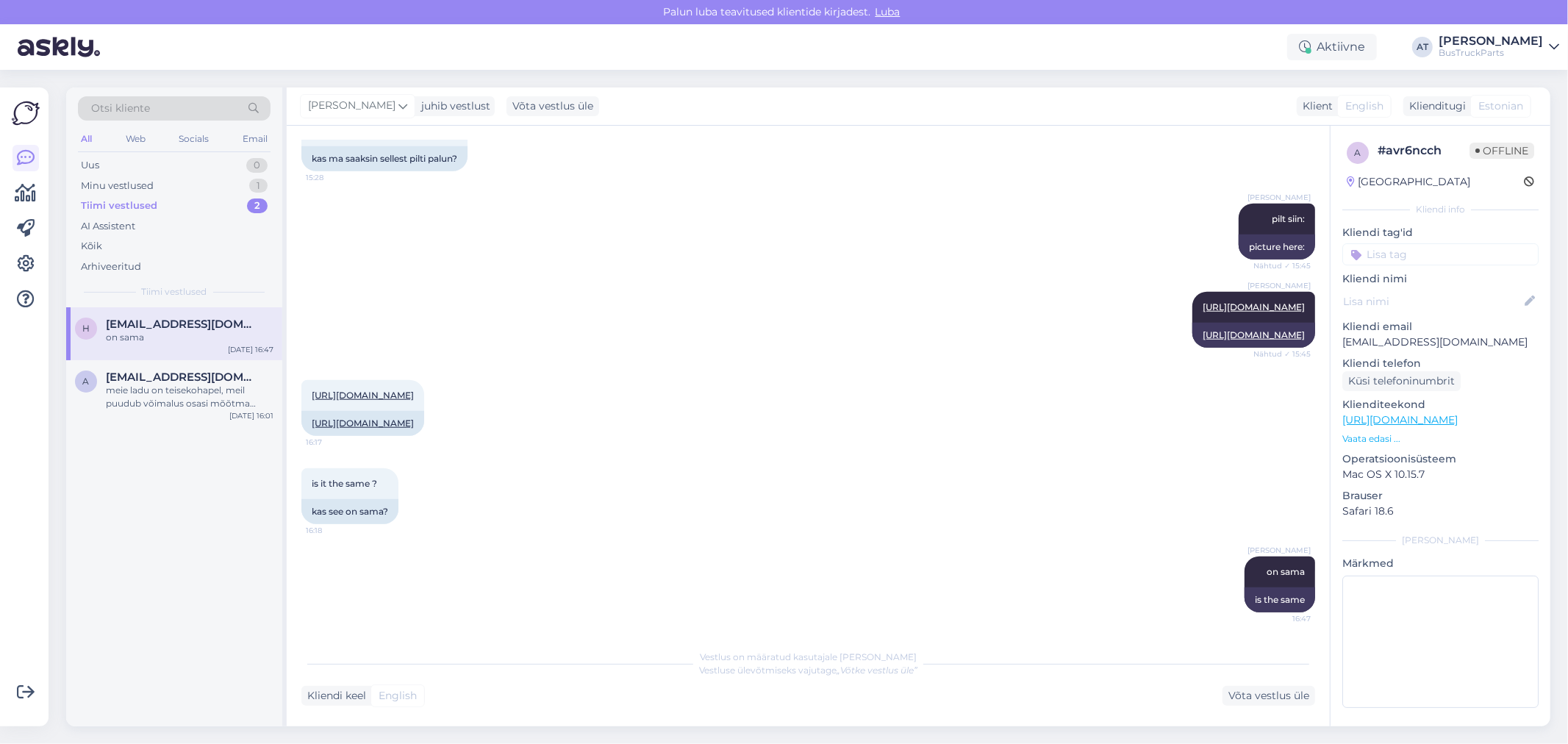
scroll to position [1274, 0]
